Goal: Task Accomplishment & Management: Use online tool/utility

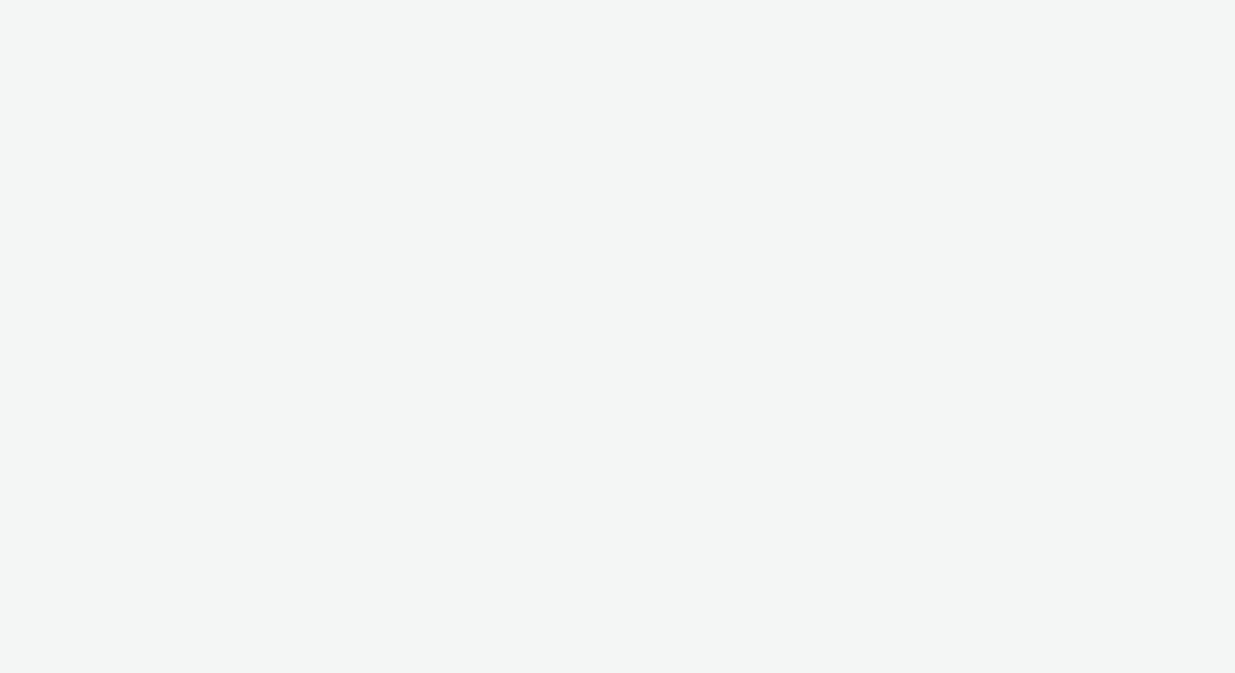
select select "2fc77e36-bb93-4aa3-9dff-dcb08e02eac6"
select select "633458d8-165b-4764-9f55-7760eda36fe8"
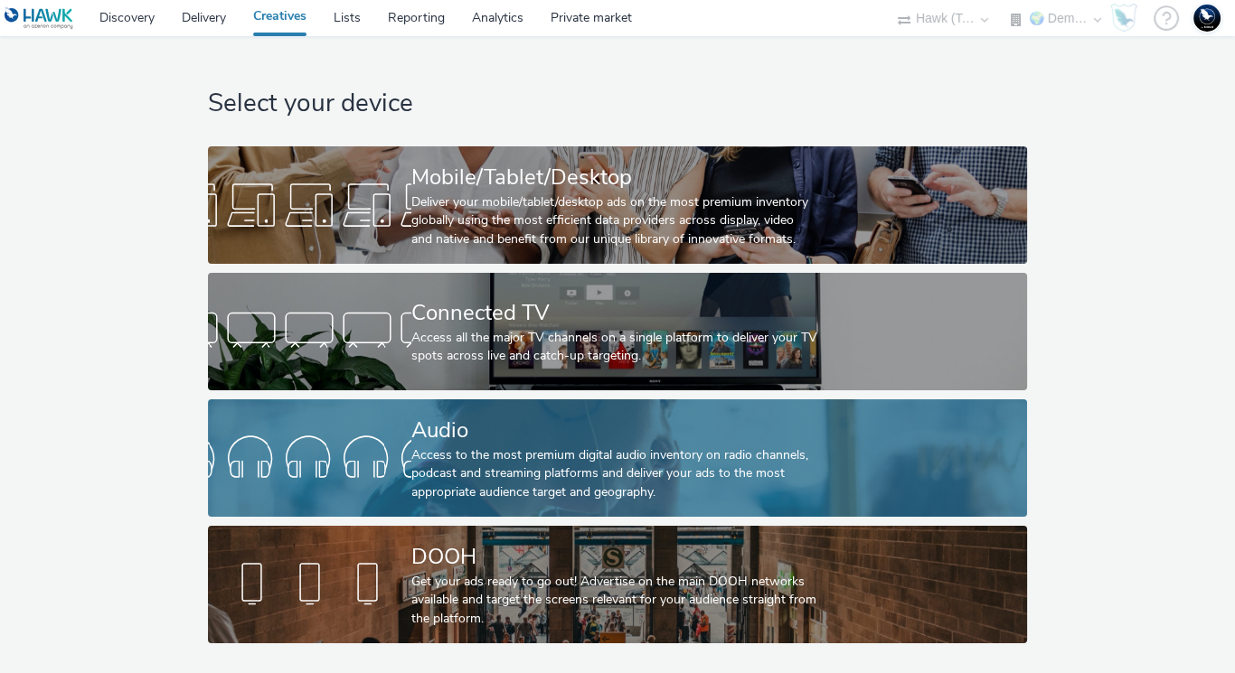
click at [631, 456] on div "Access to the most premium digital audio inventory on radio channels, podcast a…" at bounding box center [614, 474] width 406 height 55
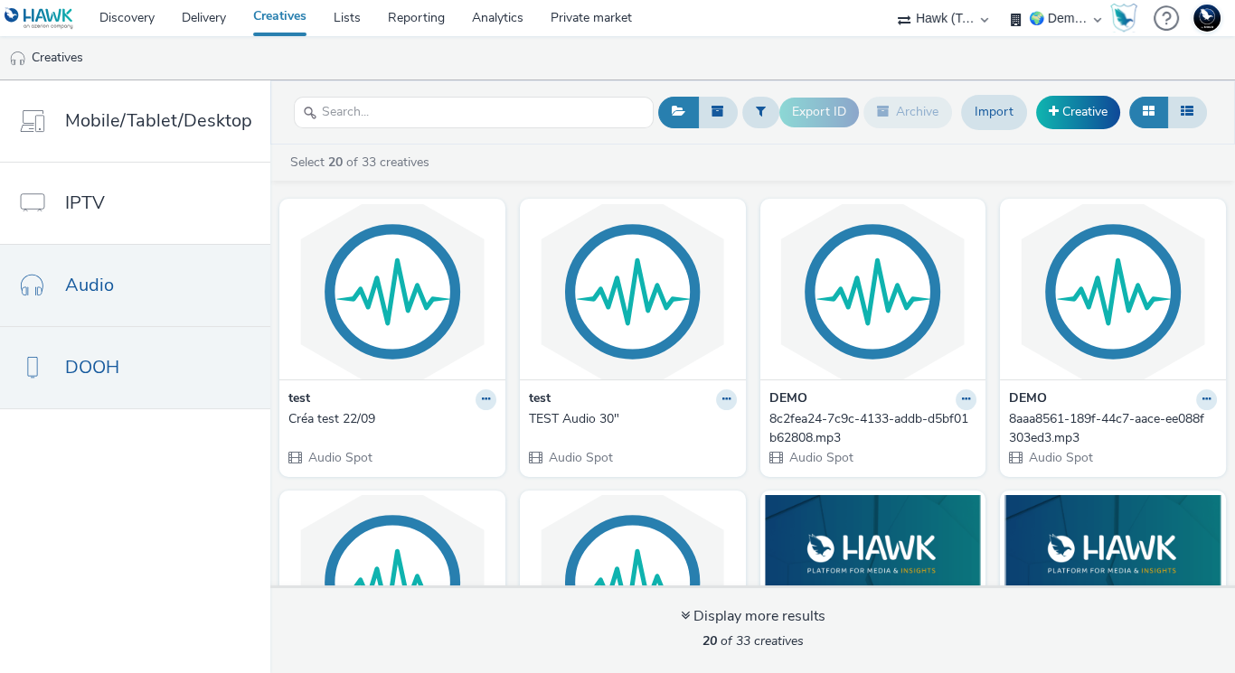
click at [196, 367] on link "DOOH" at bounding box center [135, 367] width 270 height 81
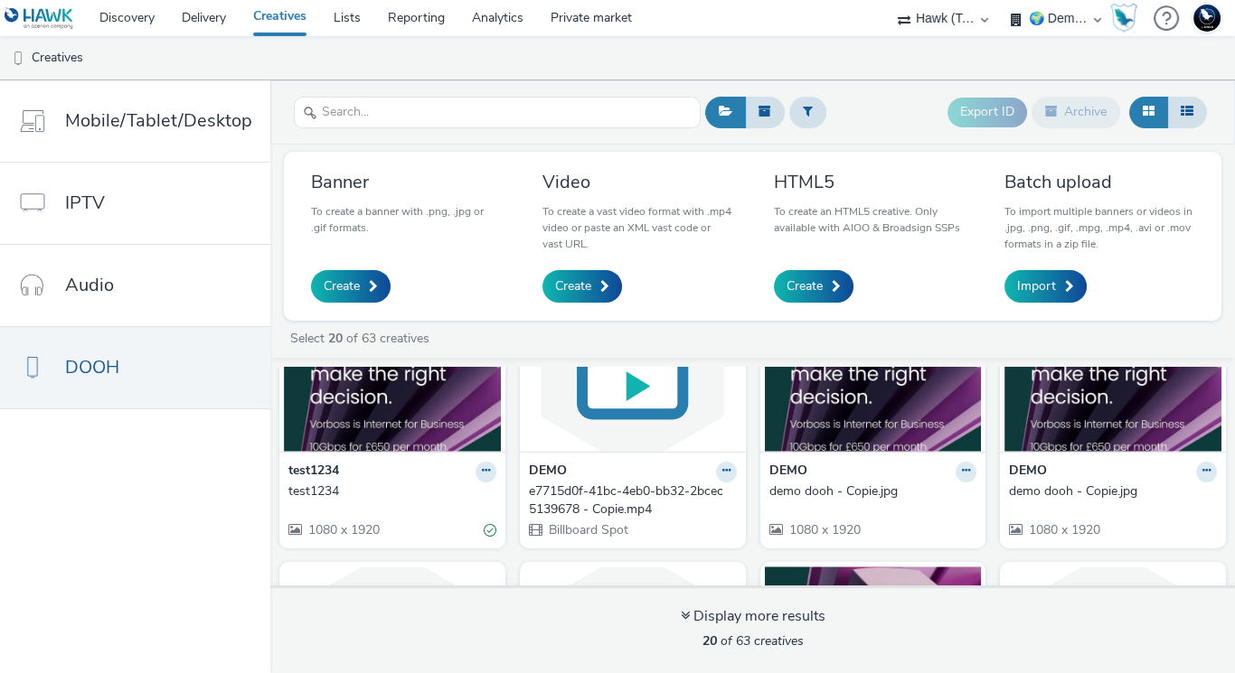
scroll to position [99, 0]
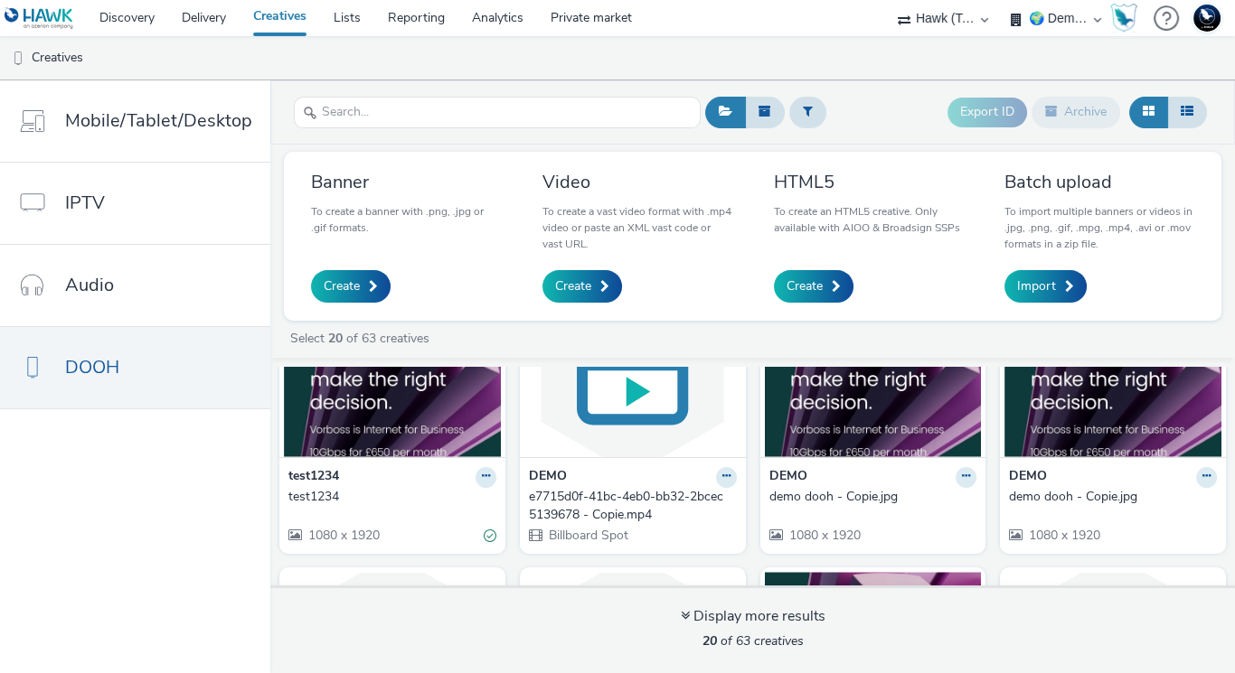
click at [315, 440] on img at bounding box center [392, 369] width 217 height 176
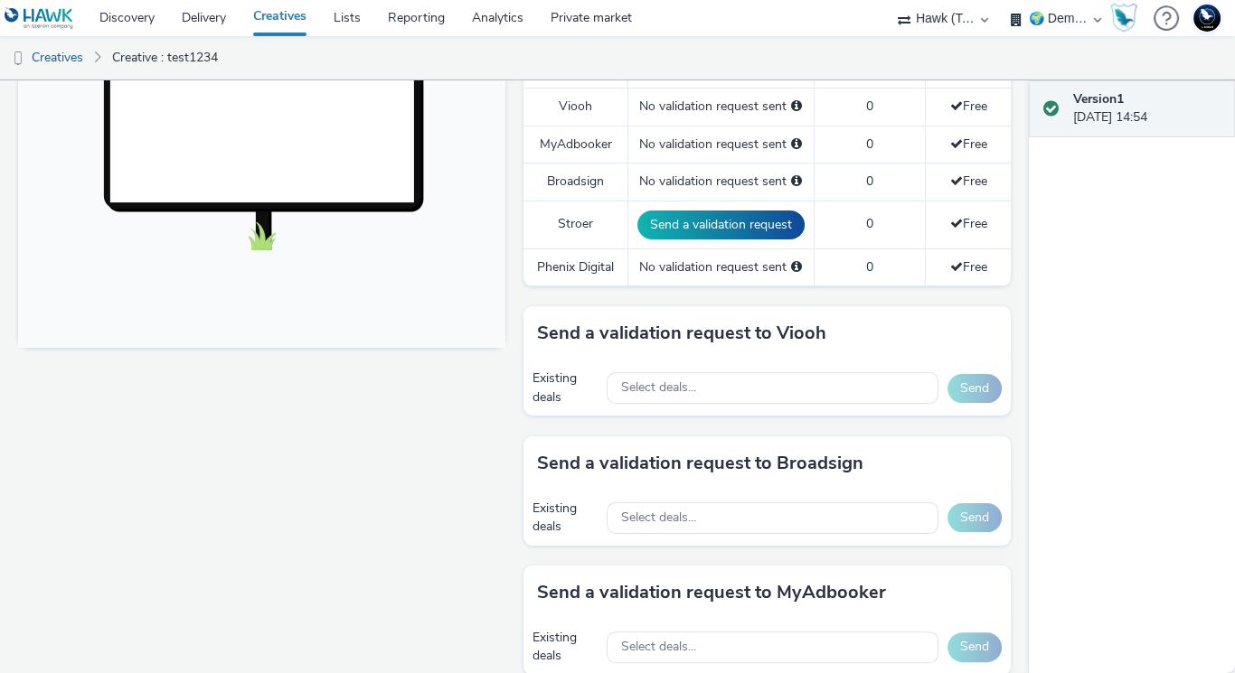
scroll to position [608, 0]
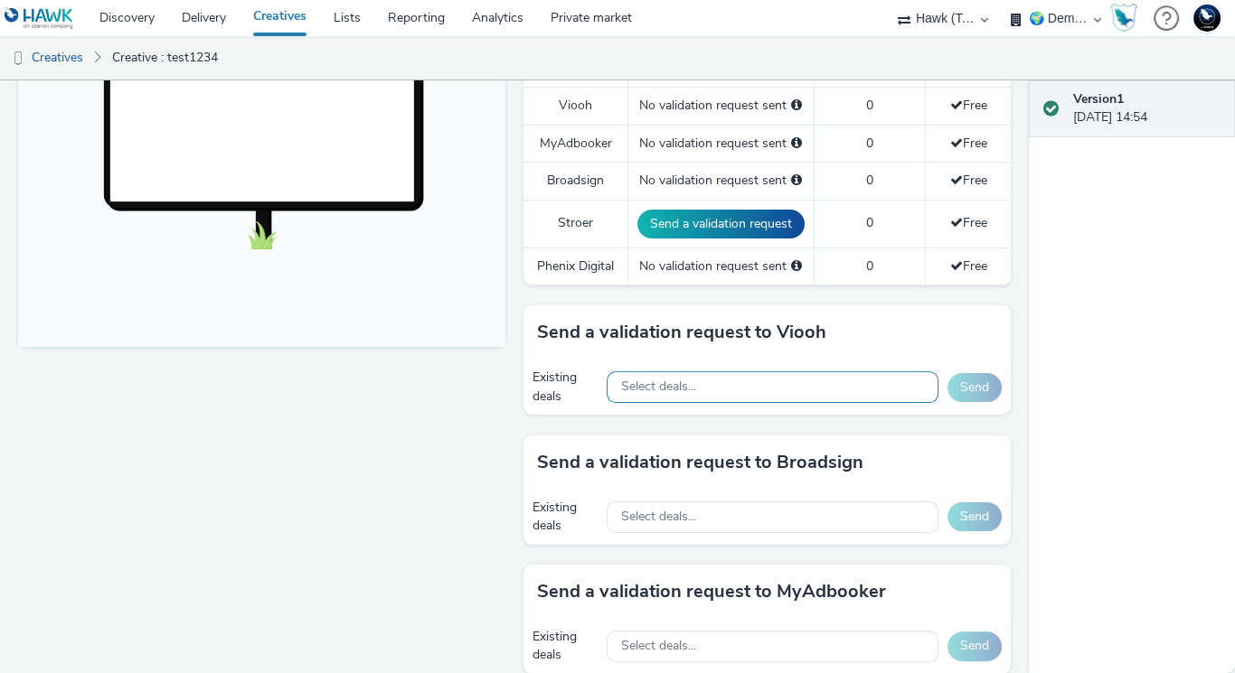
click at [637, 380] on span "Select deals..." at bounding box center [658, 387] width 75 height 15
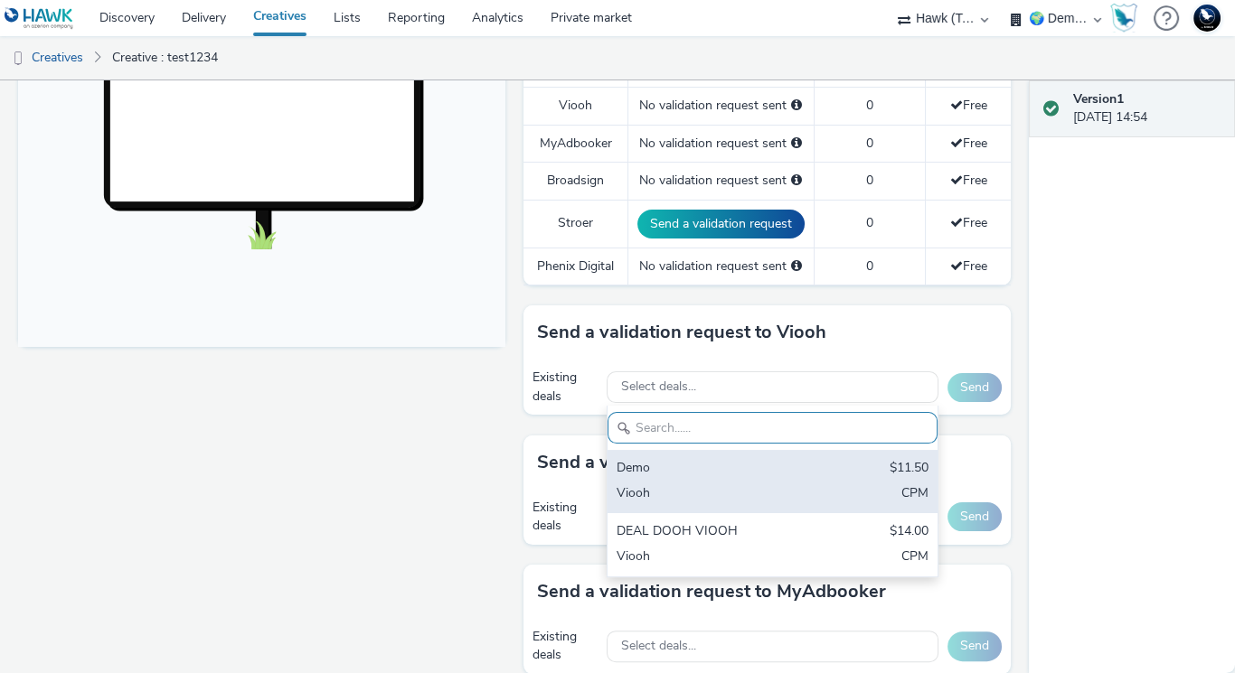
click at [674, 459] on div "Demo" at bounding box center [719, 469] width 205 height 21
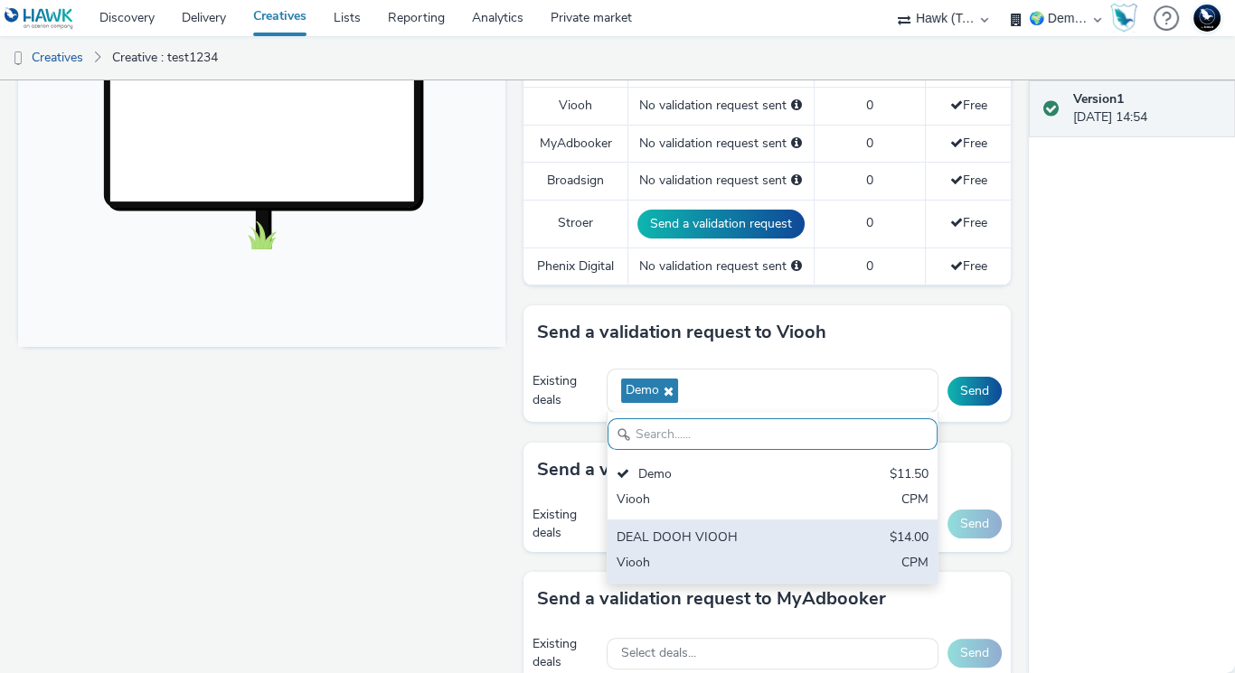
click at [778, 543] on div "DEAL DOOH VIOOH $14.00 Viooh CPM" at bounding box center [772, 551] width 331 height 63
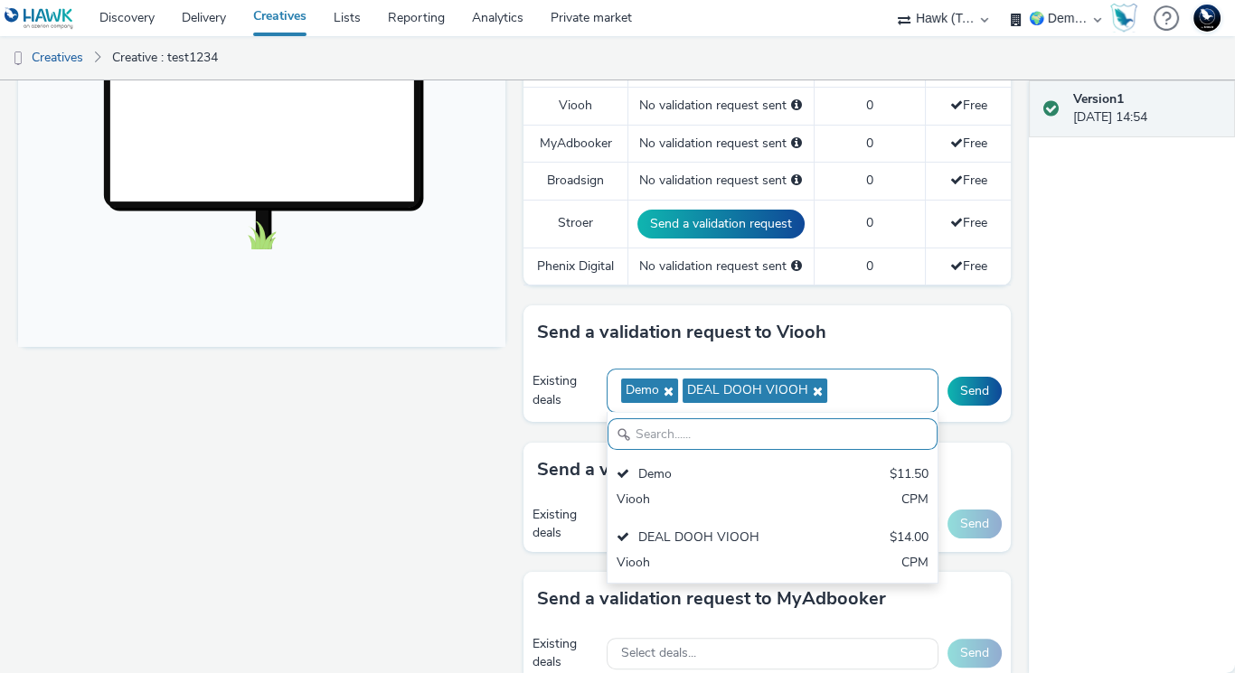
click at [659, 385] on icon at bounding box center [666, 391] width 14 height 13
click at [748, 385] on icon at bounding box center [754, 391] width 14 height 13
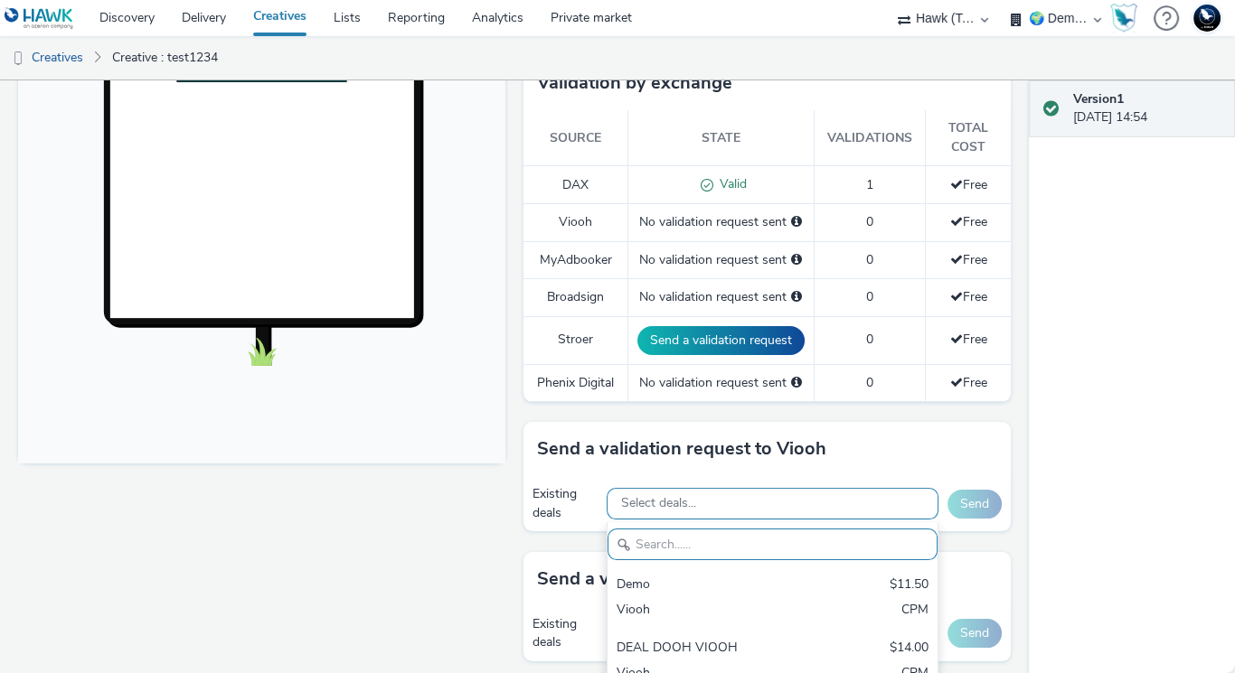
scroll to position [491, 0]
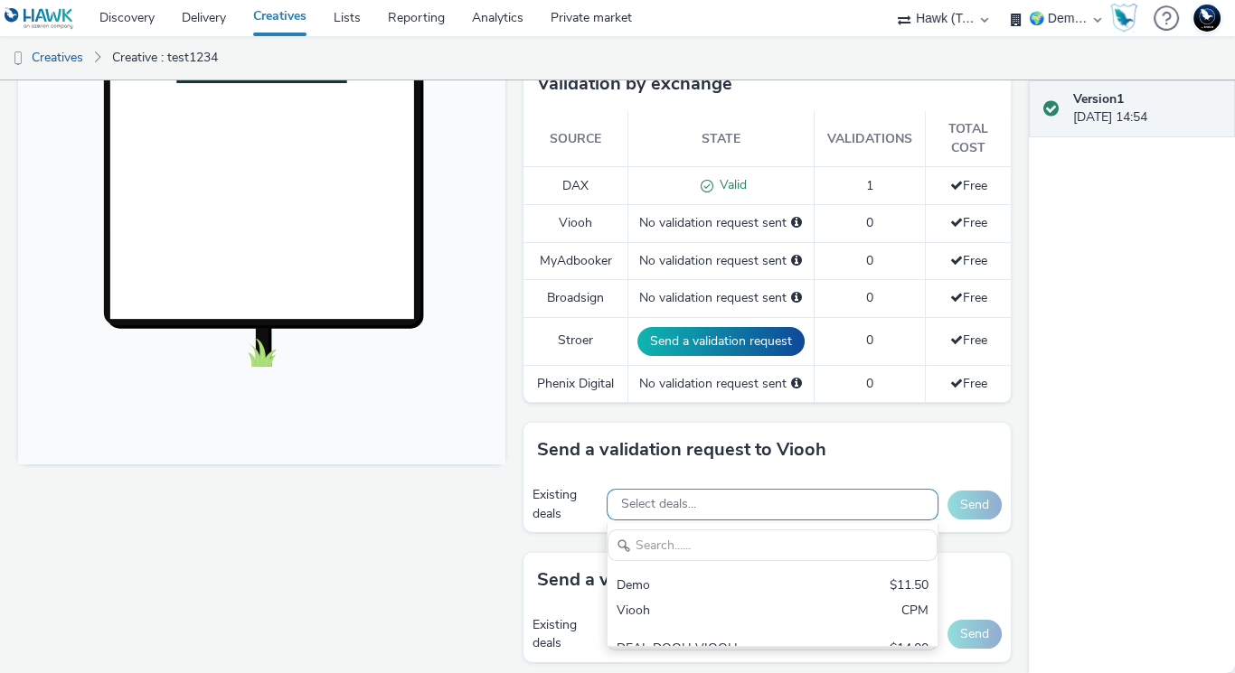
click at [374, 588] on div "Fullscreen" at bounding box center [266, 394] width 496 height 1342
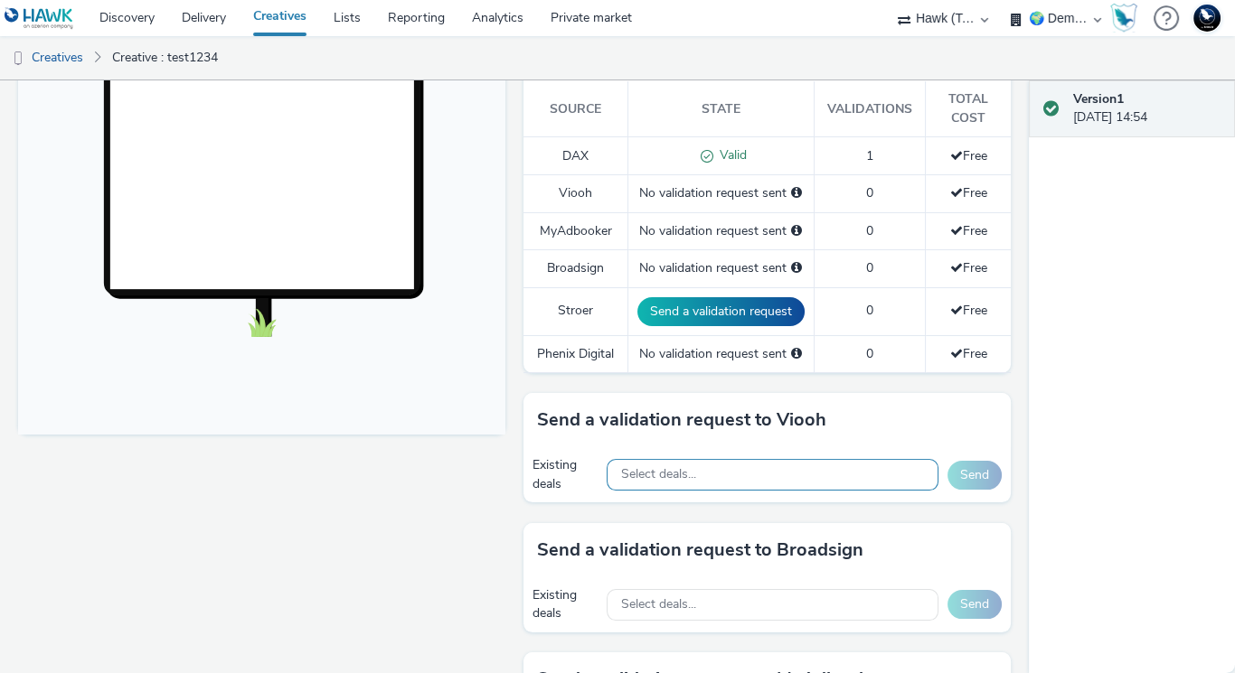
scroll to position [529, 0]
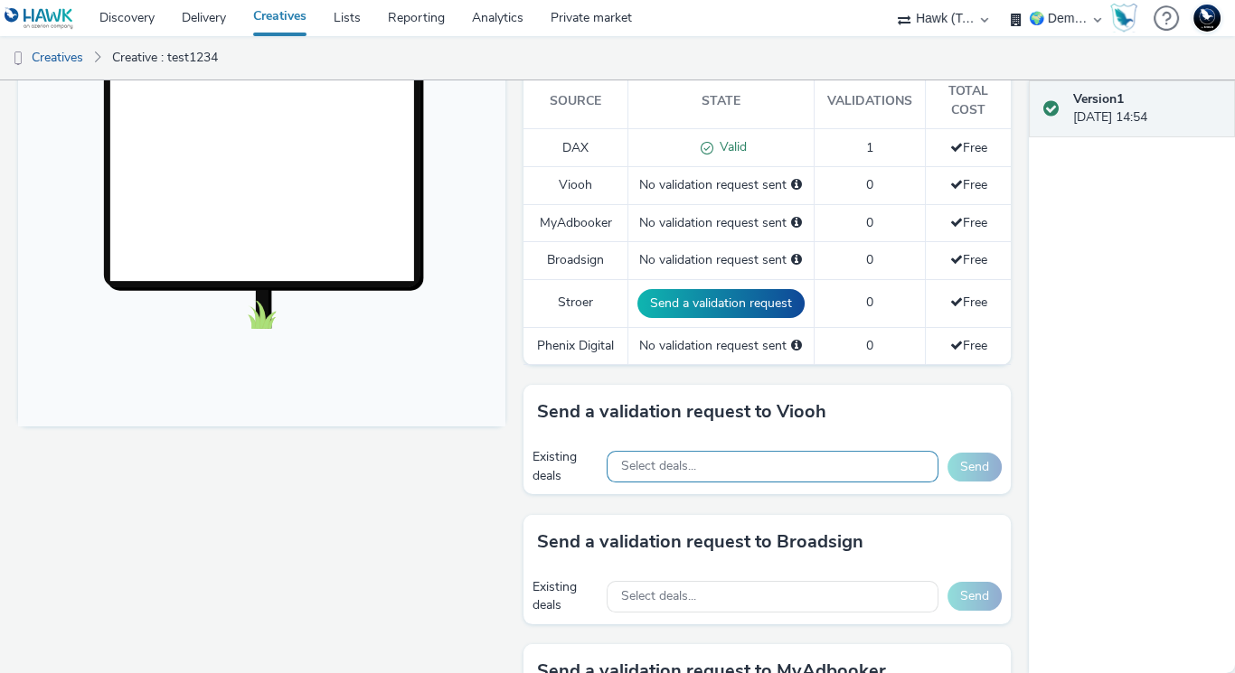
click at [677, 466] on span "Select deals..." at bounding box center [658, 466] width 75 height 15
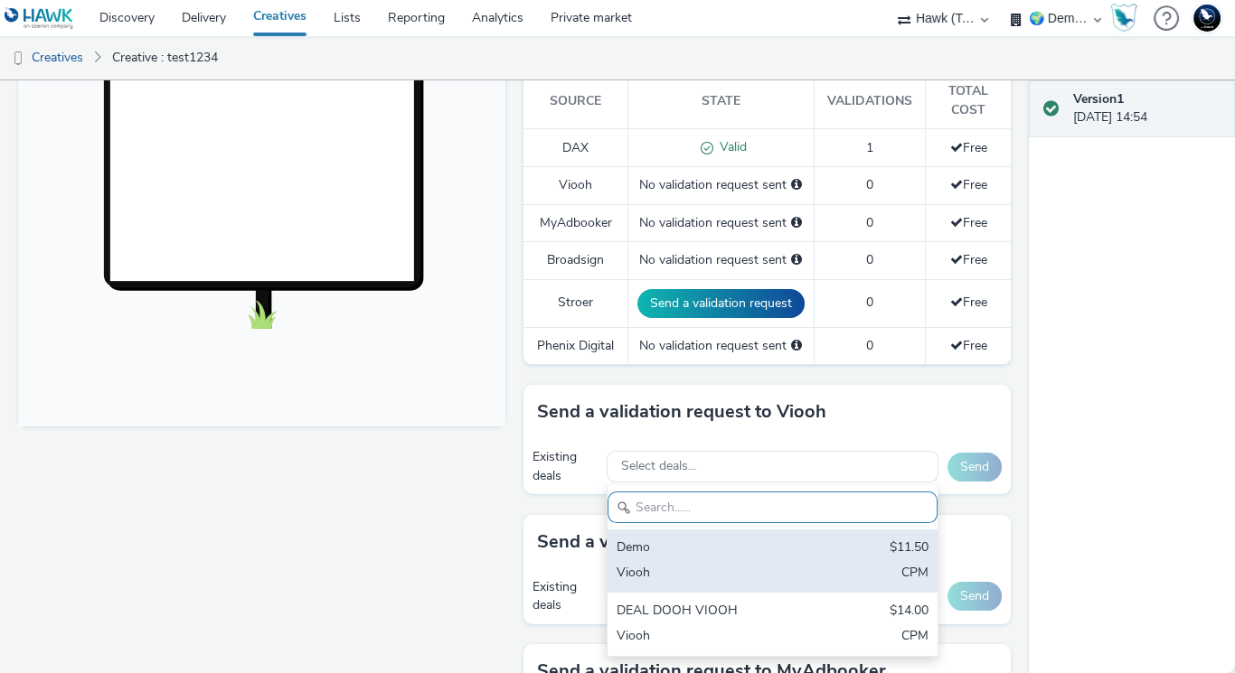
click at [658, 546] on div "Demo" at bounding box center [719, 549] width 205 height 21
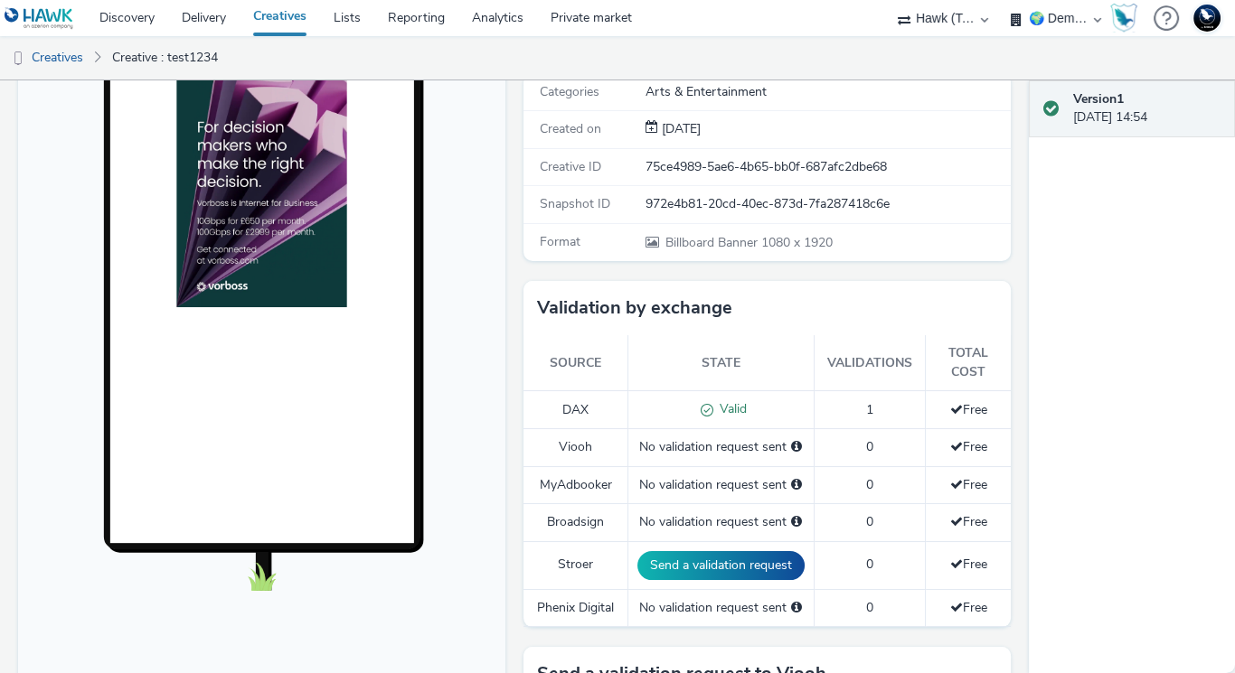
scroll to position [278, 0]
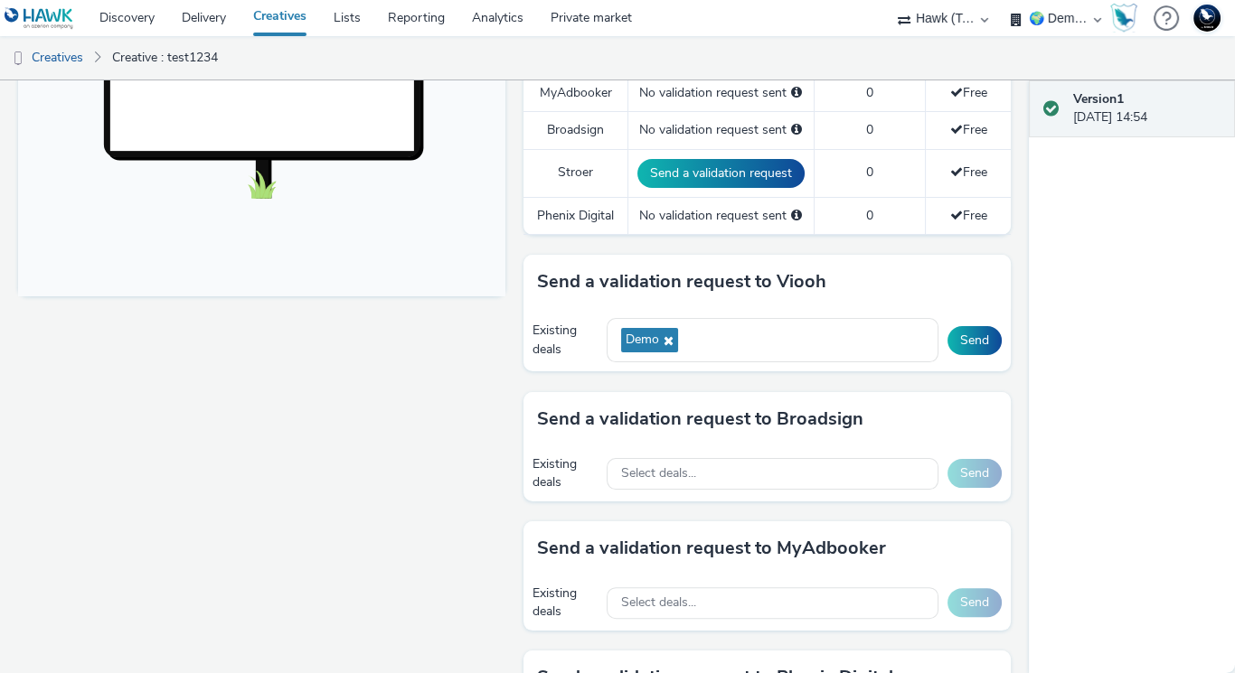
drag, startPoint x: 684, startPoint y: 391, endPoint x: 719, endPoint y: 385, distance: 34.9
click at [719, 385] on div "To deliver using: Broadsign, VIOOH, [PERSON_NAME], MyAdbooker, Dax or Phenix Di…" at bounding box center [762, 229] width 496 height 1349
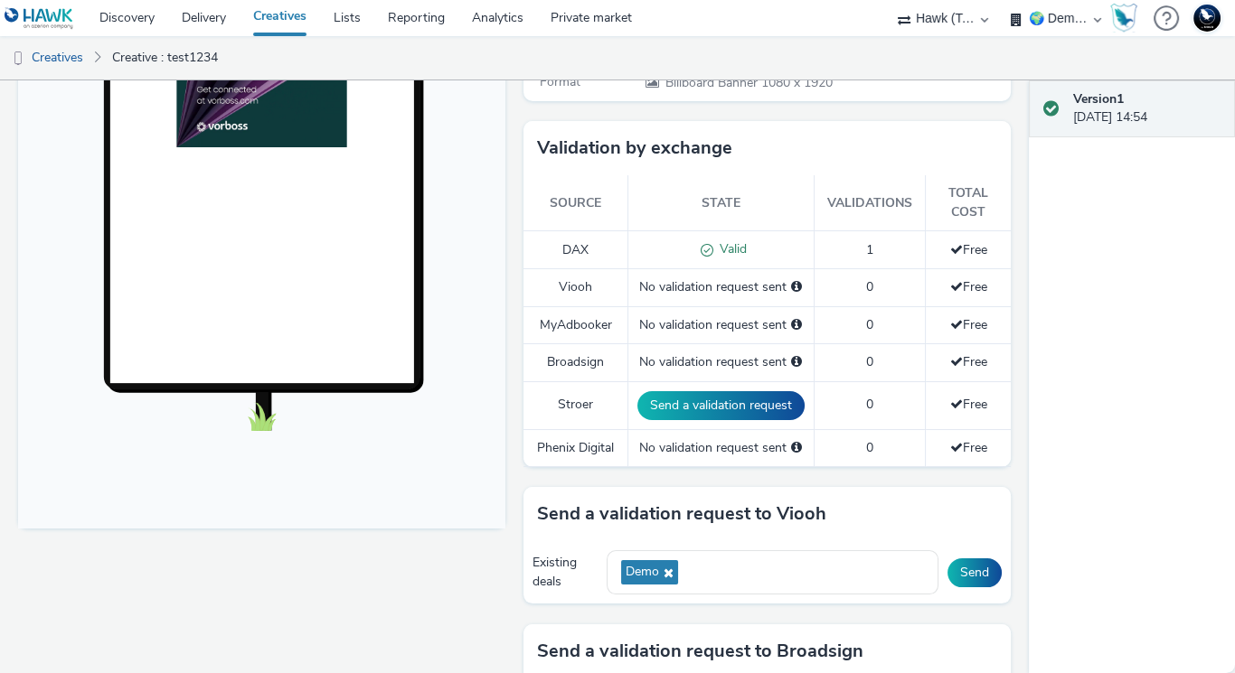
scroll to position [423, 0]
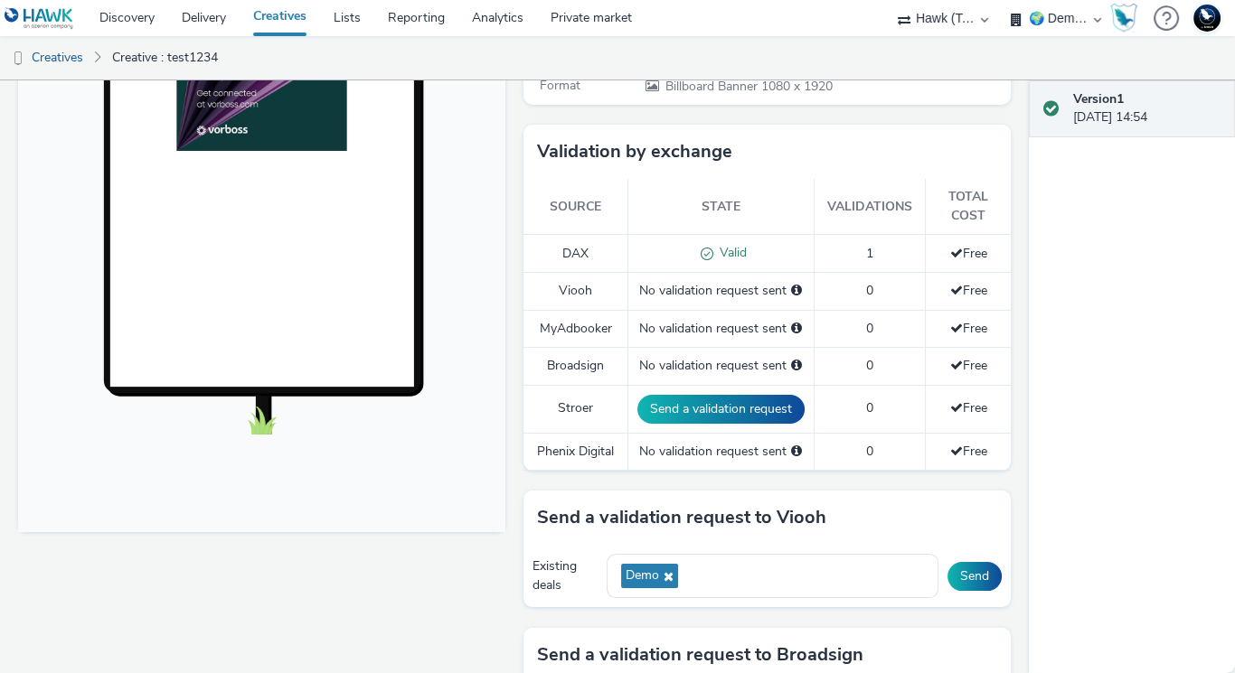
click at [480, 266] on body at bounding box center [261, 162] width 487 height 741
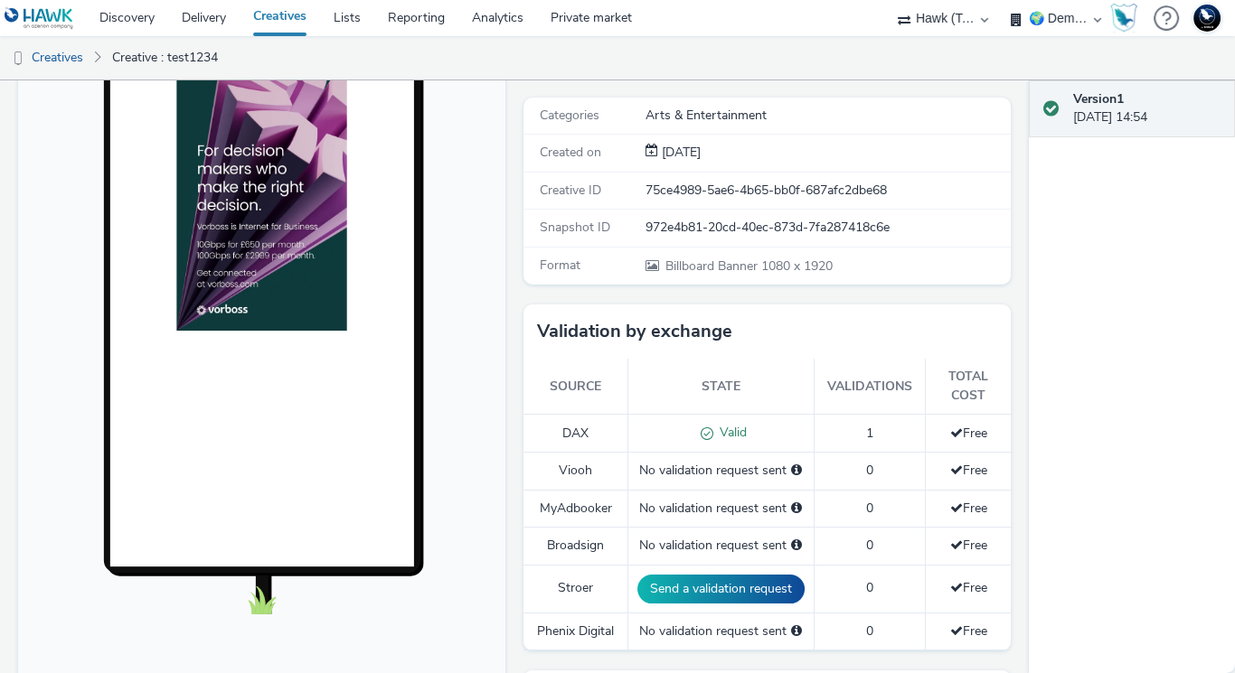
scroll to position [0, 0]
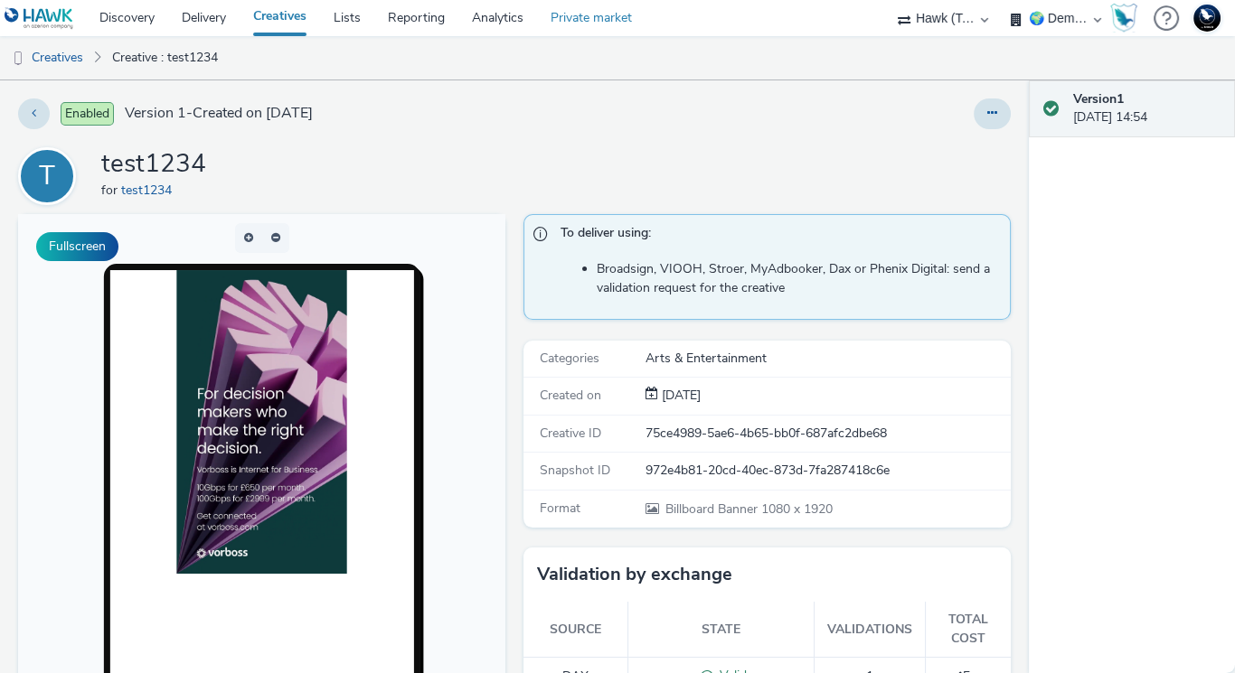
click at [600, 19] on link "Private market" at bounding box center [591, 18] width 108 height 36
